Goal: Information Seeking & Learning: Learn about a topic

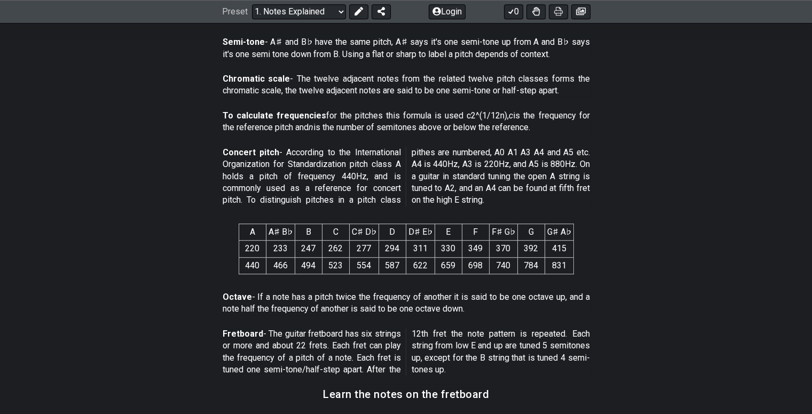
scroll to position [600, 0]
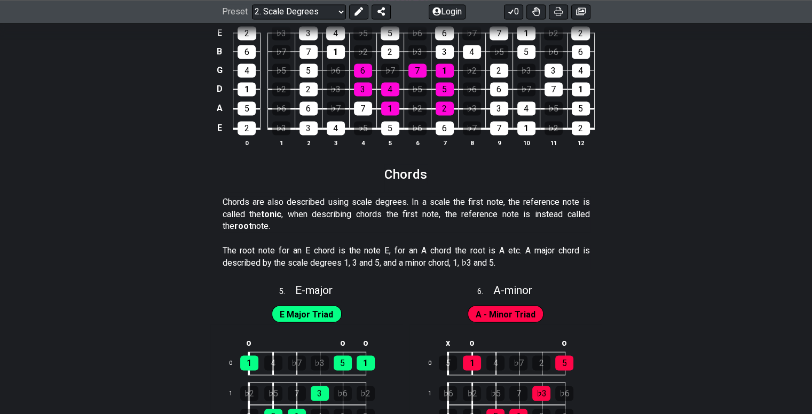
scroll to position [1817, 0]
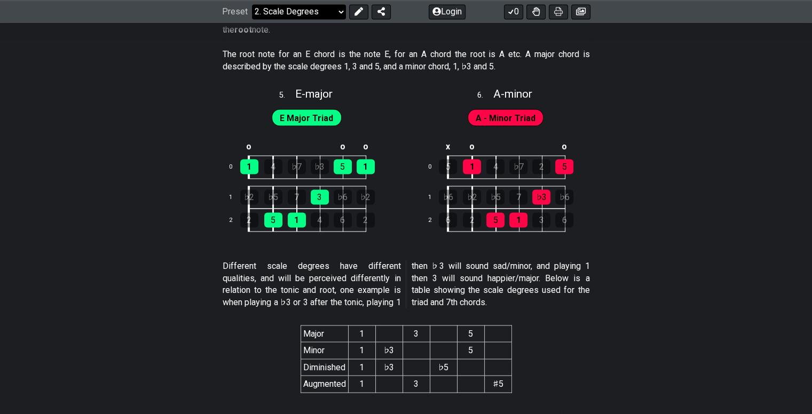
click at [303, 14] on select "Welcome to #fretflip! Initial Preset Custom Preset Minor Pentatonic Major Penta…" at bounding box center [299, 11] width 94 height 15
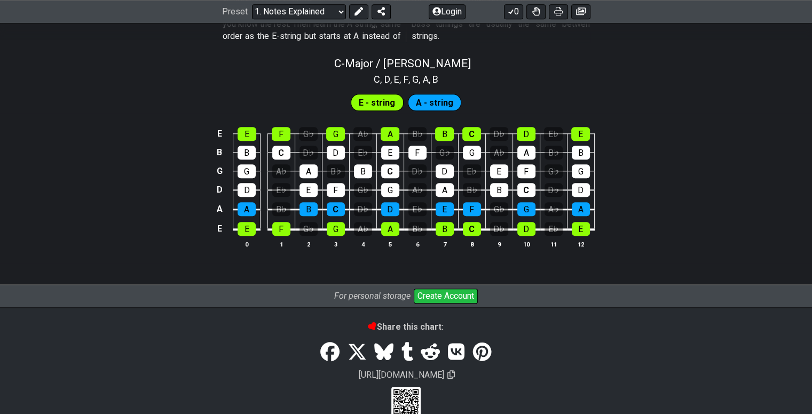
scroll to position [1065, 0]
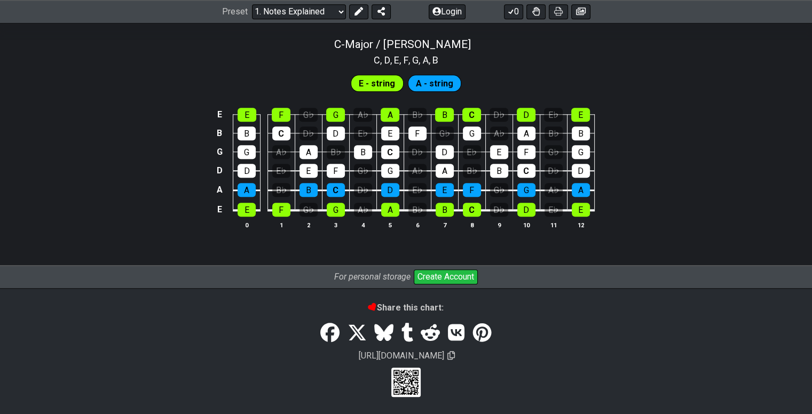
click at [386, 82] on span "E - string" at bounding box center [377, 83] width 36 height 15
click at [314, 146] on tbody "E E F G♭ G A♭ A B♭ B C D♭ D E♭ E B B C D♭ D E♭ E F G♭ G A♭ A B♭ B G G A♭ A B♭ B…" at bounding box center [403, 158] width 381 height 125
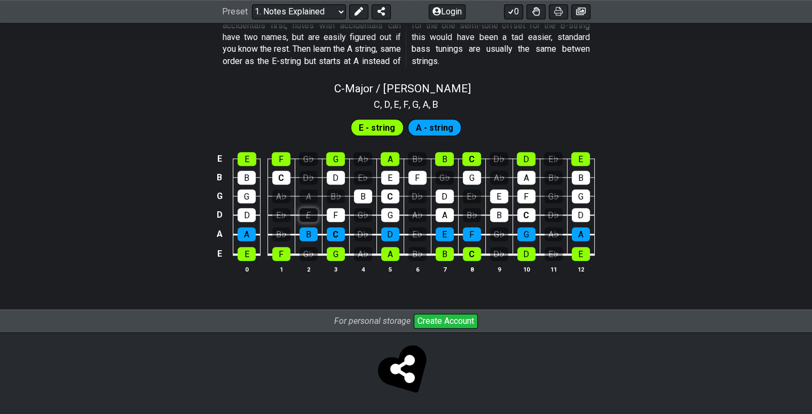
click at [308, 212] on div "E" at bounding box center [308, 215] width 18 height 14
click at [312, 212] on div "E" at bounding box center [308, 215] width 18 height 14
click at [343, 174] on div "D" at bounding box center [336, 178] width 18 height 14
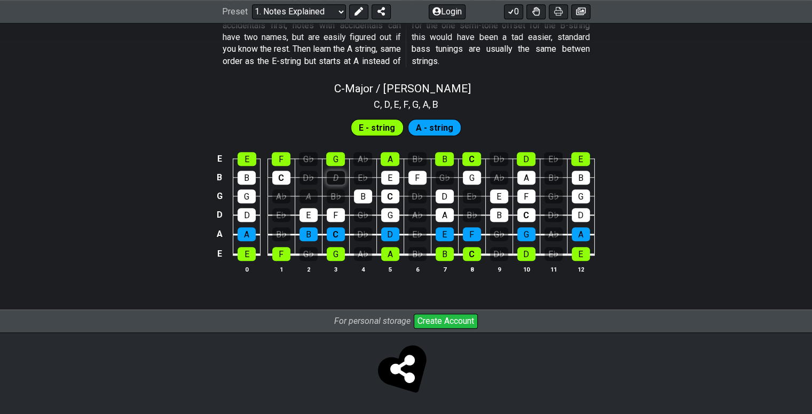
click at [343, 174] on div "D" at bounding box center [336, 178] width 18 height 14
click at [365, 178] on div "E♭" at bounding box center [363, 178] width 18 height 14
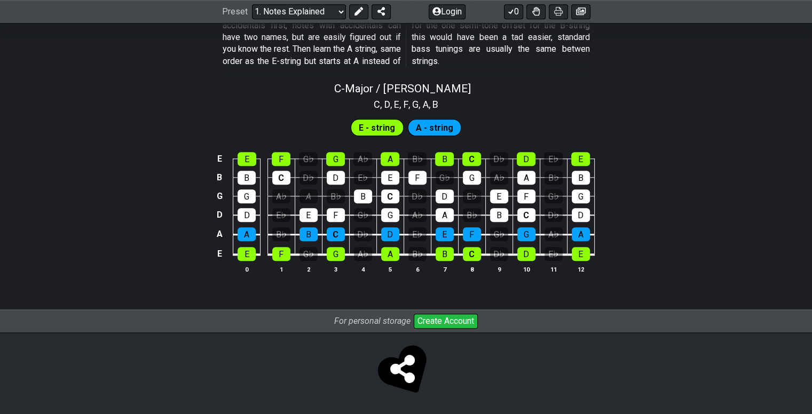
click at [387, 132] on span "E - string" at bounding box center [377, 127] width 36 height 15
click at [389, 126] on span "E - string" at bounding box center [377, 127] width 36 height 15
click at [421, 162] on div "B♭" at bounding box center [417, 159] width 19 height 14
click at [409, 206] on td "A♭" at bounding box center [417, 205] width 27 height 19
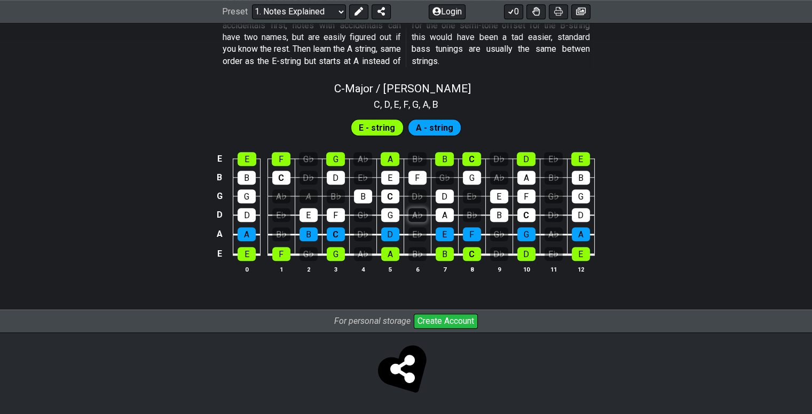
click at [414, 210] on div "A♭" at bounding box center [417, 215] width 18 height 14
click at [416, 232] on div "E♭" at bounding box center [417, 234] width 18 height 14
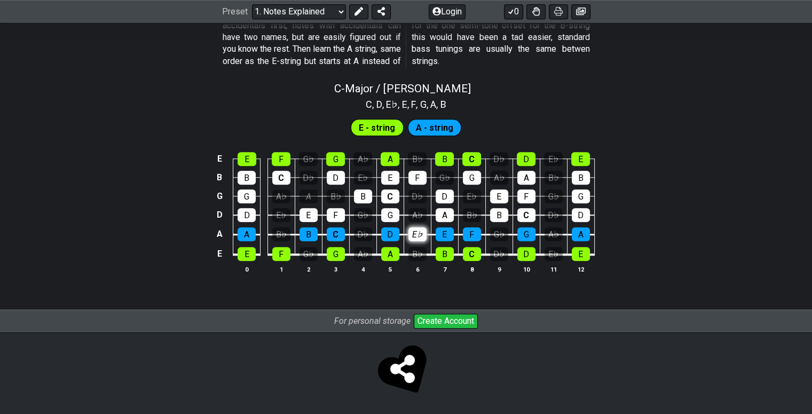
click at [416, 232] on div "E♭" at bounding box center [417, 234] width 18 height 14
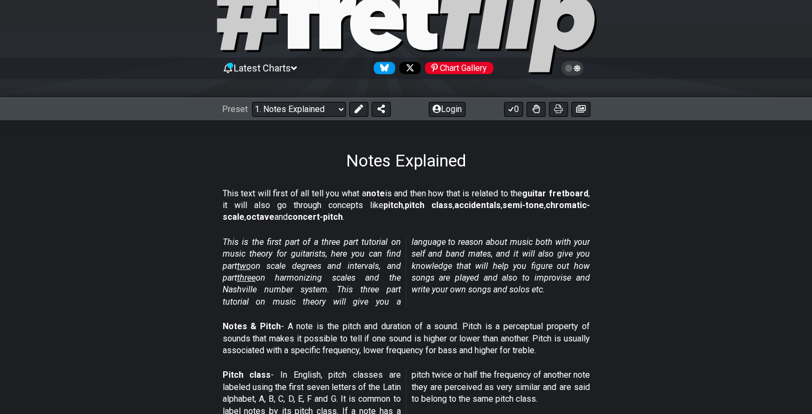
scroll to position [0, 0]
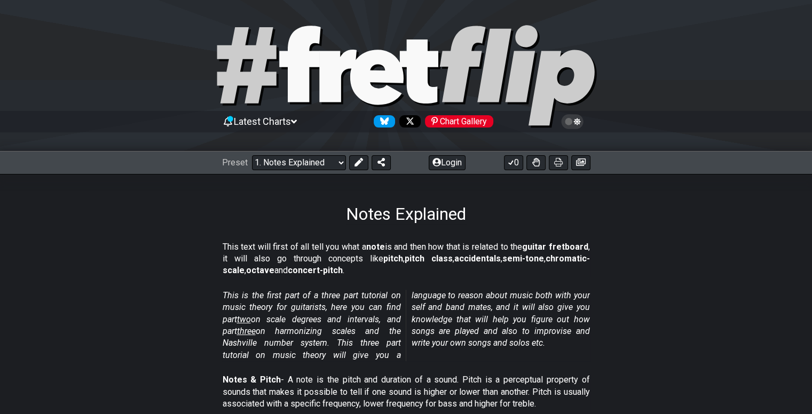
click at [272, 153] on div "Preset Welcome to #fretflip! Initial Preset Custom Preset Minor Pentatonic Majo…" at bounding box center [406, 162] width 812 height 23
click at [273, 159] on select "Welcome to #fretflip! Initial Preset Custom Preset Minor Pentatonic Major Penta…" at bounding box center [299, 162] width 94 height 15
click at [252, 155] on select "Welcome to #fretflip! Initial Preset Custom Preset Minor Pentatonic Major Penta…" at bounding box center [299, 162] width 94 height 15
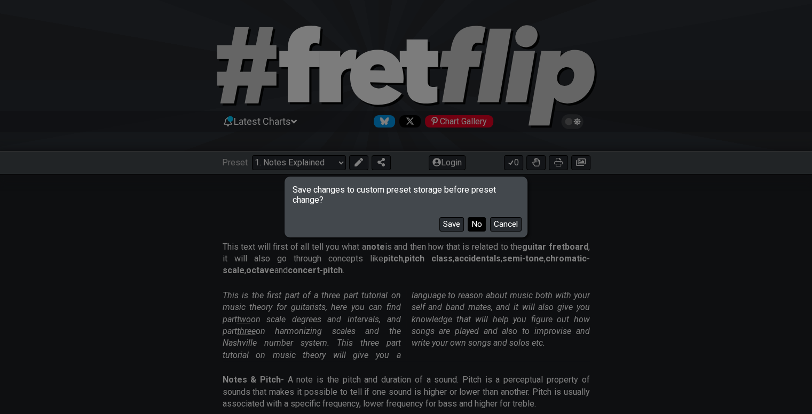
click at [475, 223] on button "No" at bounding box center [477, 224] width 18 height 14
select select "/user-defined"
select select "C"
select select "A"
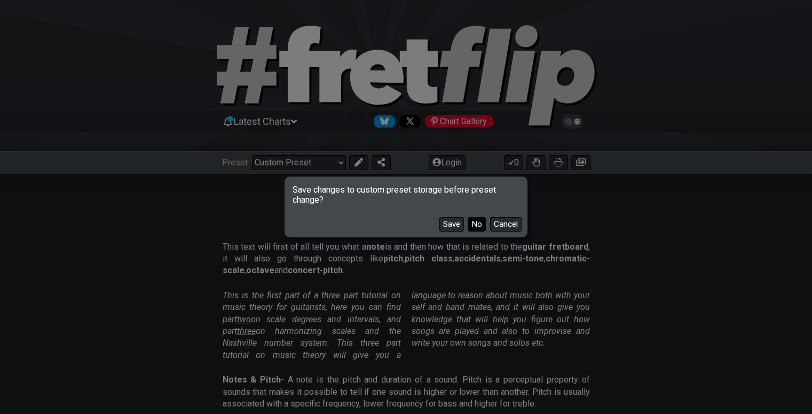
select select "A"
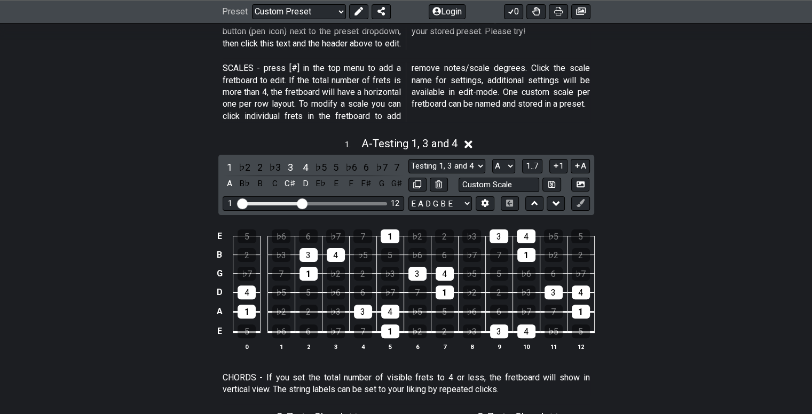
scroll to position [240, 0]
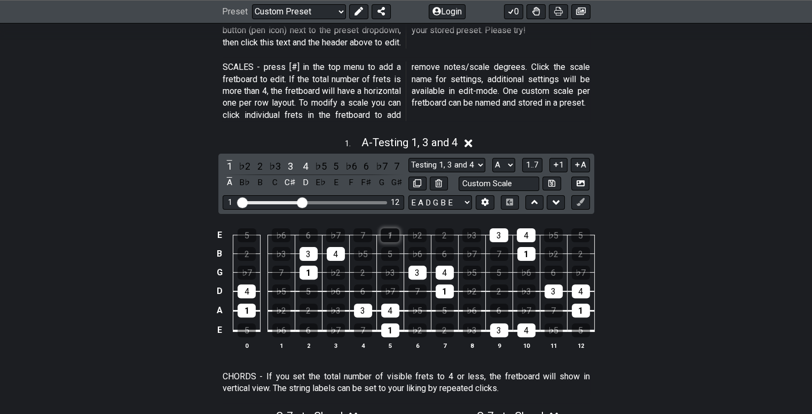
click at [388, 228] on div "1" at bounding box center [390, 235] width 19 height 14
click at [388, 229] on div "1" at bounding box center [390, 235] width 19 height 14
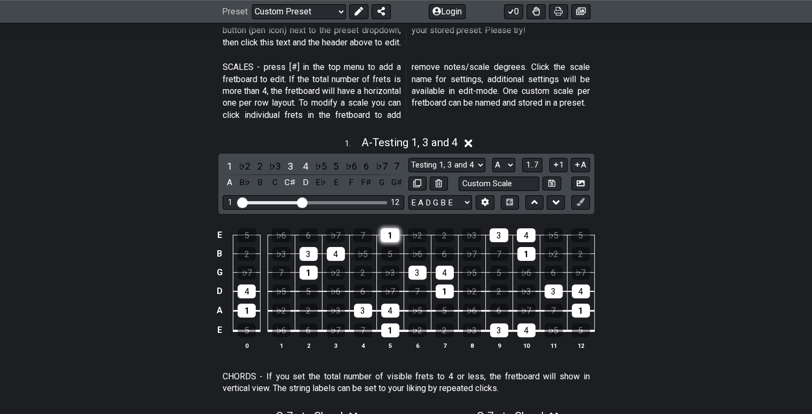
click at [388, 229] on div "1" at bounding box center [390, 235] width 19 height 14
